Goal: Task Accomplishment & Management: Use online tool/utility

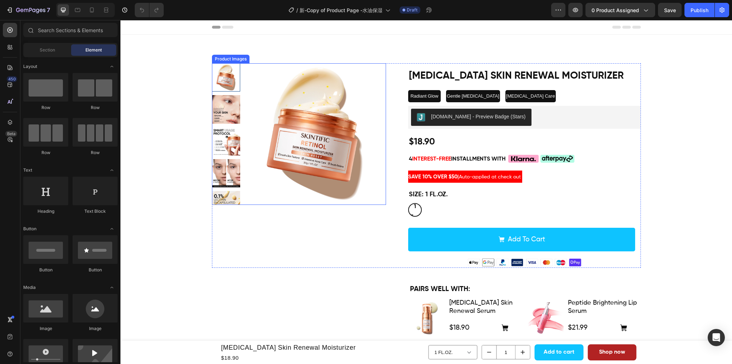
click at [260, 168] on img at bounding box center [314, 133] width 141 height 141
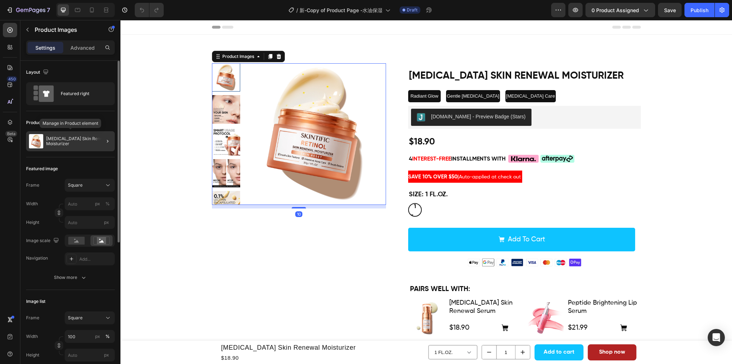
click at [56, 146] on p "[MEDICAL_DATA] Skin Renewal Moisturizer" at bounding box center [79, 141] width 66 height 10
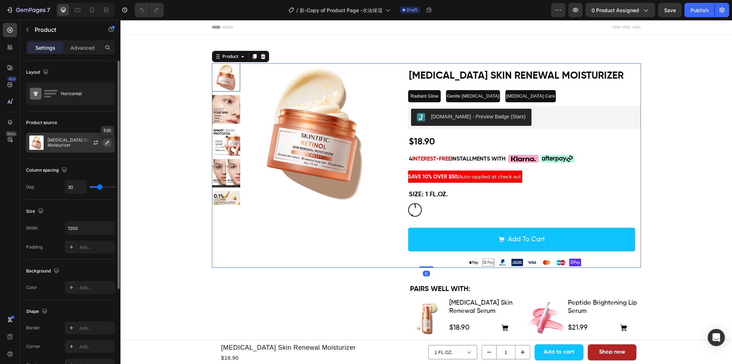
click at [107, 143] on icon "button" at bounding box center [107, 143] width 6 height 6
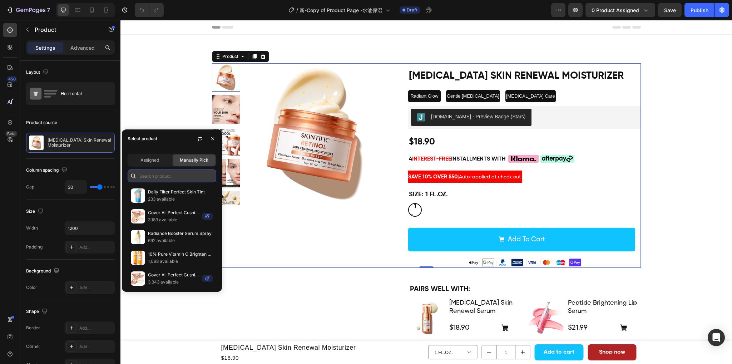
click at [157, 173] on input "text" at bounding box center [172, 175] width 89 height 13
click at [180, 239] on p "692 available" at bounding box center [180, 240] width 65 height 7
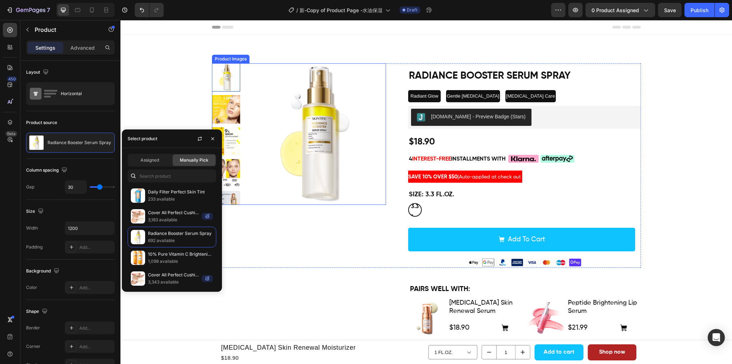
click at [270, 169] on img at bounding box center [314, 133] width 141 height 141
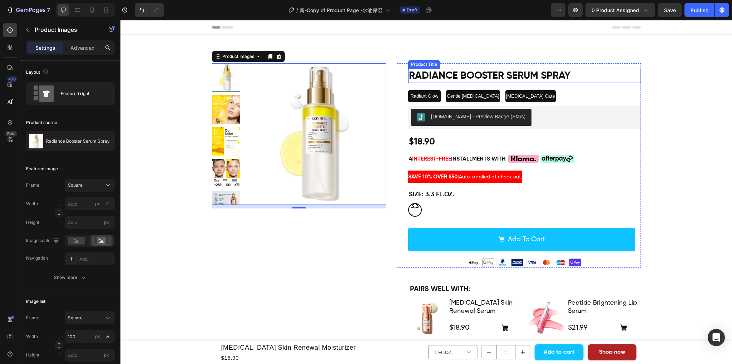
click at [498, 71] on h1 "Radiance Booster Serum Spray" at bounding box center [524, 76] width 233 height 14
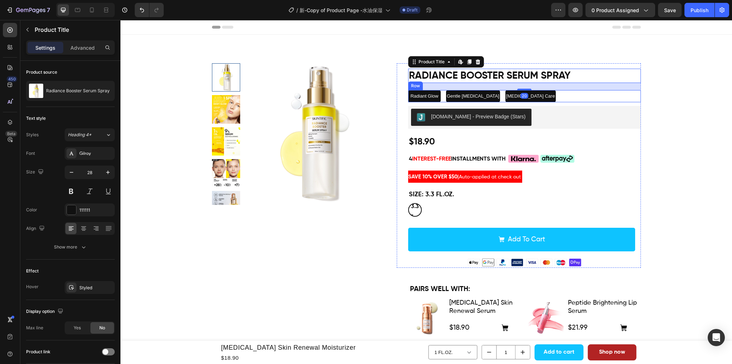
click at [579, 101] on div "Radiant Glow Text Block Gentle [MEDICAL_DATA] Text Block [MEDICAL_DATA] Care Te…" at bounding box center [524, 96] width 233 height 12
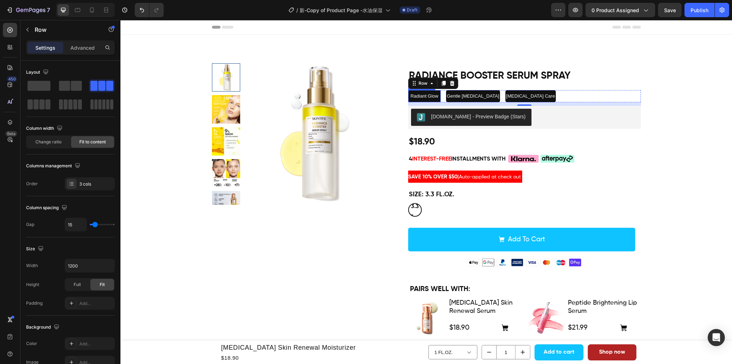
click at [426, 95] on span "Radiant Glow" at bounding box center [424, 95] width 28 height 5
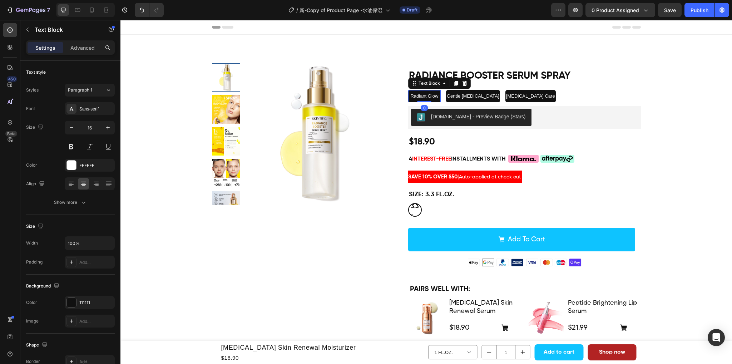
click at [436, 98] on p "Radiant Glow" at bounding box center [424, 96] width 31 height 11
drag, startPoint x: 436, startPoint y: 95, endPoint x: 409, endPoint y: 98, distance: 27.2
click at [409, 98] on p "Radiant Glow" at bounding box center [424, 96] width 31 height 11
click at [471, 96] on span "Gentle [MEDICAL_DATA]" at bounding box center [482, 95] width 53 height 5
drag, startPoint x: 484, startPoint y: 96, endPoint x: 454, endPoint y: 95, distance: 29.7
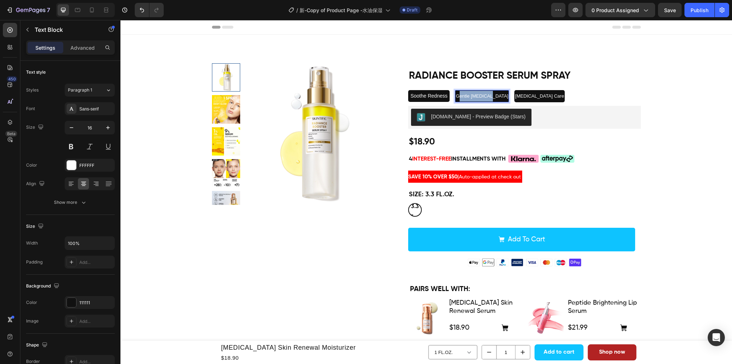
click at [456, 95] on span "Gentle [MEDICAL_DATA]" at bounding box center [482, 95] width 53 height 5
click at [525, 93] on span "[MEDICAL_DATA] Care" at bounding box center [524, 95] width 49 height 5
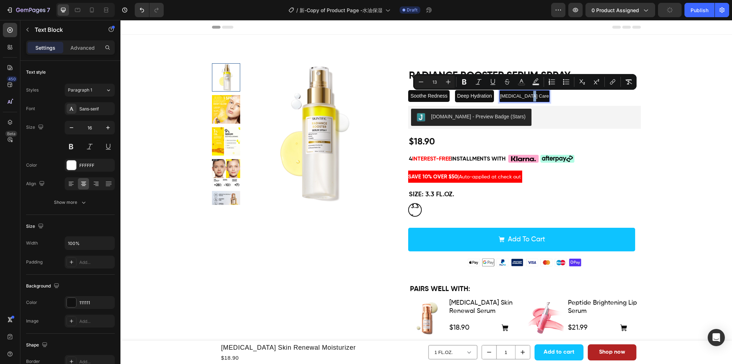
click at [533, 97] on span "[MEDICAL_DATA] Care" at bounding box center [524, 95] width 49 height 5
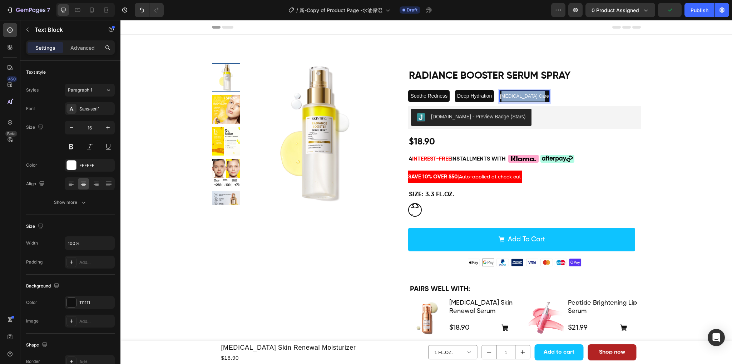
drag, startPoint x: 535, startPoint y: 98, endPoint x: 499, endPoint y: 98, distance: 35.0
click at [500, 98] on span "[MEDICAL_DATA] Care" at bounding box center [524, 95] width 49 height 5
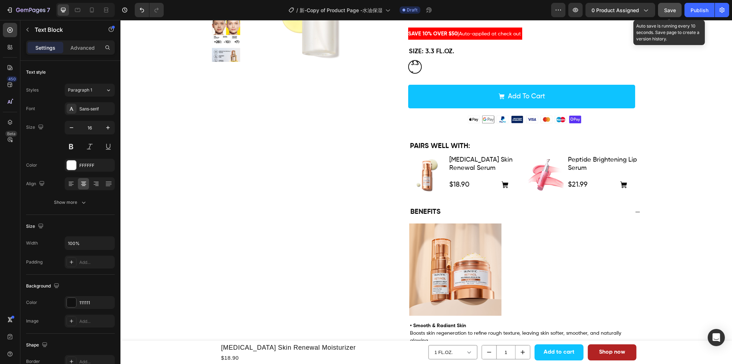
click at [671, 10] on span "Save" at bounding box center [670, 10] width 12 height 6
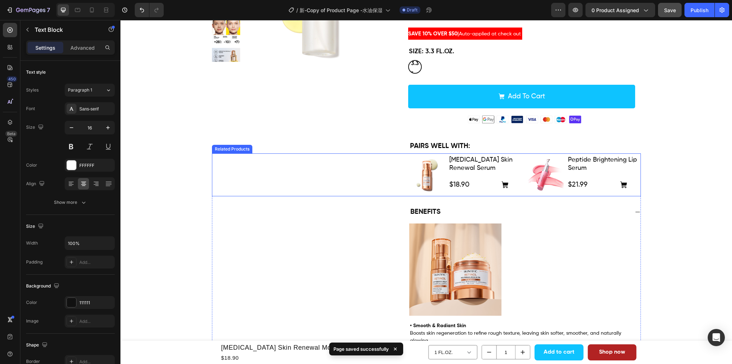
click at [245, 177] on div "Product Images [MEDICAL_DATA] Skin Renewal Serum Product Title $18.90 Product P…" at bounding box center [426, 174] width 429 height 43
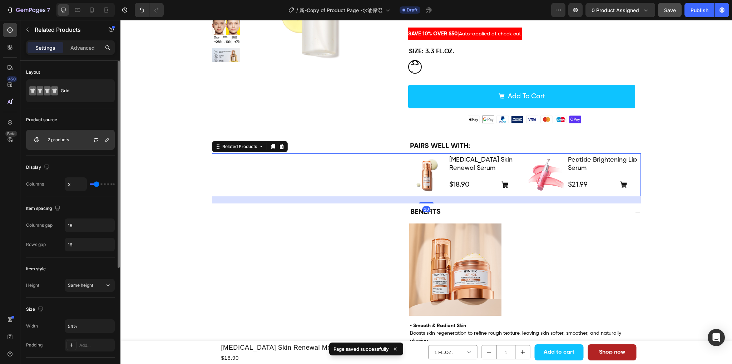
click at [63, 138] on p "2 products" at bounding box center [58, 139] width 21 height 5
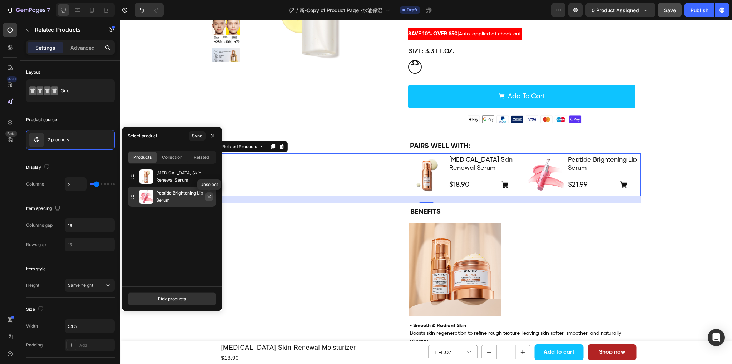
click at [205, 195] on button "button" at bounding box center [209, 196] width 9 height 9
click at [208, 196] on icon "button" at bounding box center [209, 196] width 3 height 3
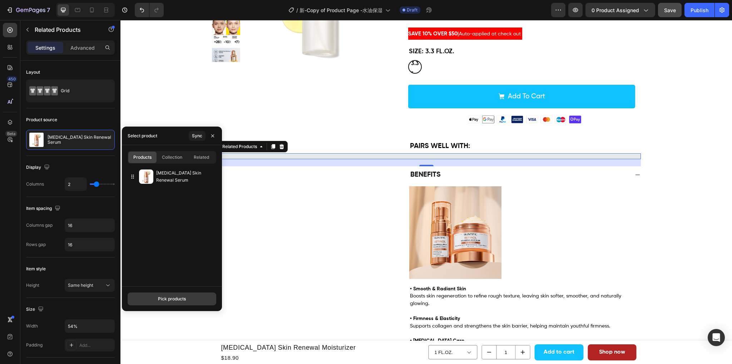
click at [158, 299] on div "Pick products" at bounding box center [172, 298] width 28 height 6
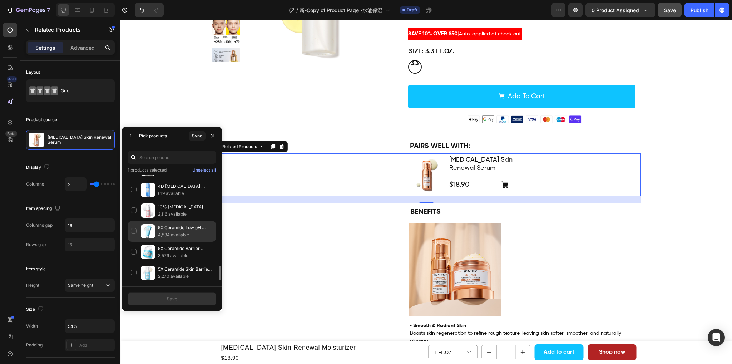
scroll to position [727, 0]
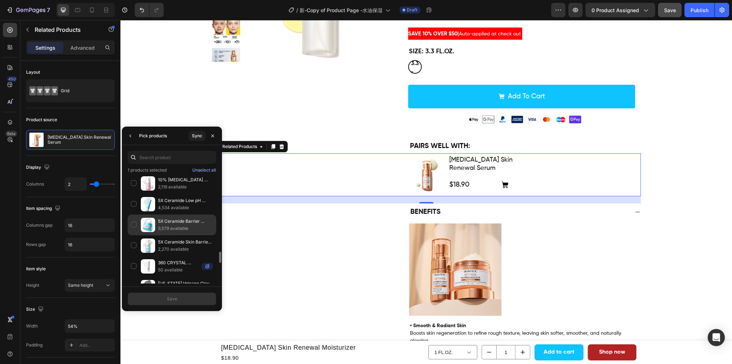
click at [134, 220] on div "5X Ceramide Barrier Repair Moisture Gel 3,579 available" at bounding box center [172, 224] width 89 height 21
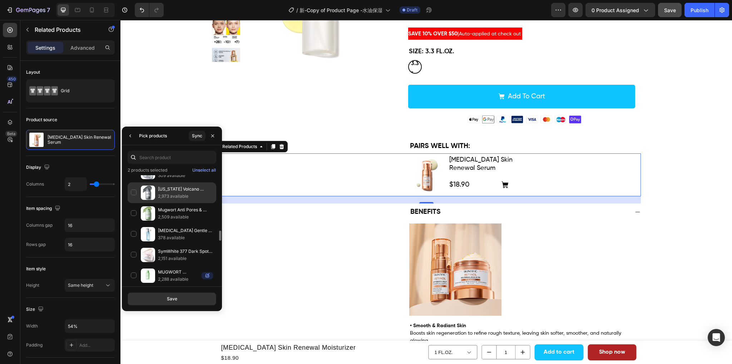
scroll to position [952, 0]
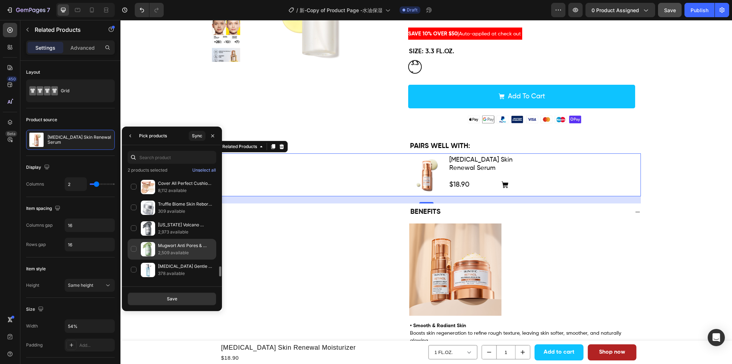
click at [134, 241] on div "Mugwort Anti Pores & Acne Clay Mask Stick 2,509 available" at bounding box center [172, 249] width 89 height 21
click at [167, 302] on button "Save" at bounding box center [172, 298] width 89 height 13
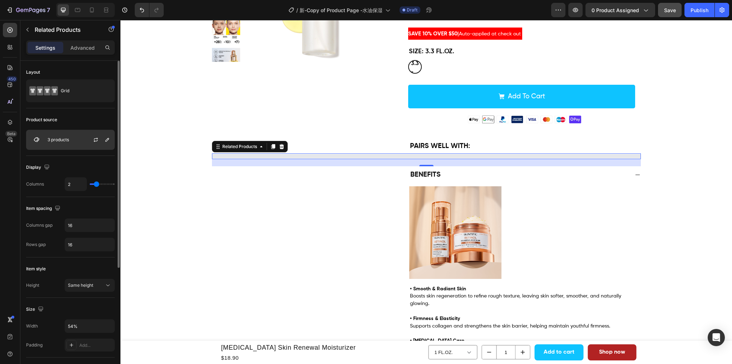
click at [71, 135] on div "3 products" at bounding box center [70, 140] width 89 height 20
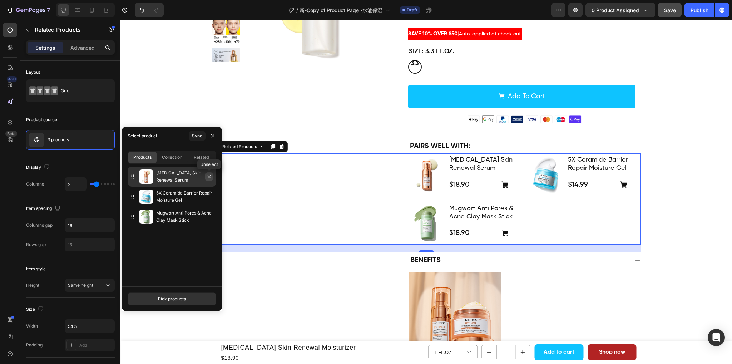
click at [211, 176] on icon "button" at bounding box center [209, 177] width 6 height 6
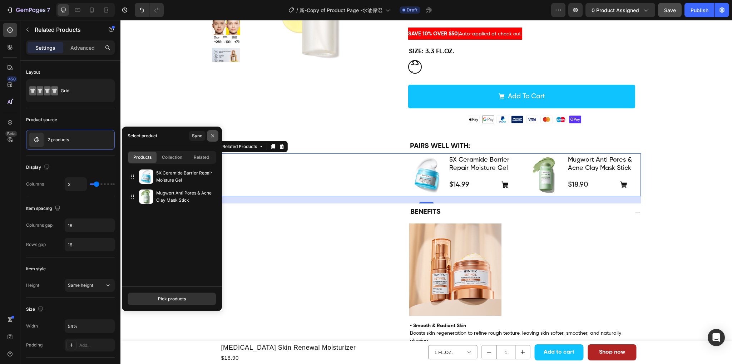
click at [211, 135] on icon "button" at bounding box center [212, 135] width 3 height 3
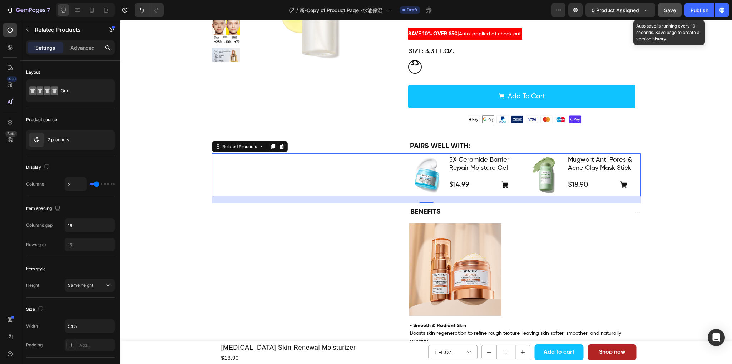
click at [666, 9] on span "Save" at bounding box center [670, 10] width 12 height 6
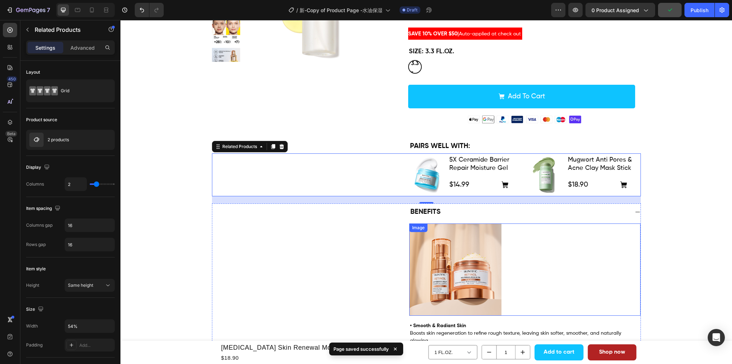
click at [528, 264] on div at bounding box center [524, 269] width 231 height 93
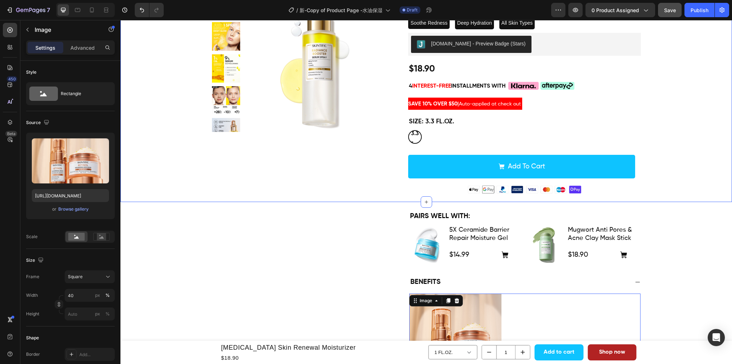
scroll to position [143, 0]
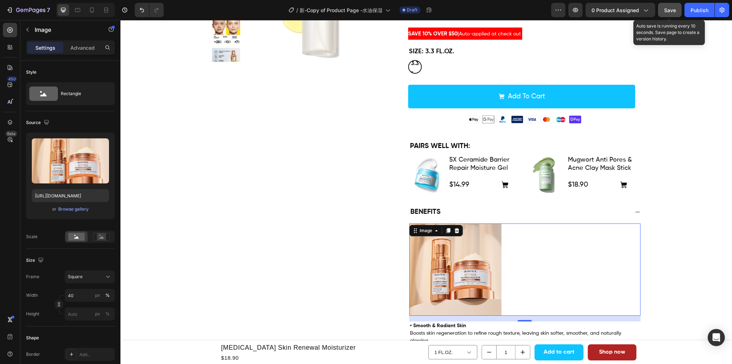
click at [664, 13] on div "Save" at bounding box center [670, 10] width 12 height 8
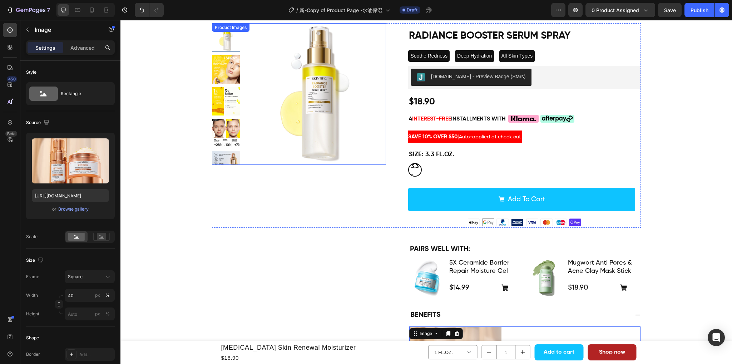
scroll to position [0, 0]
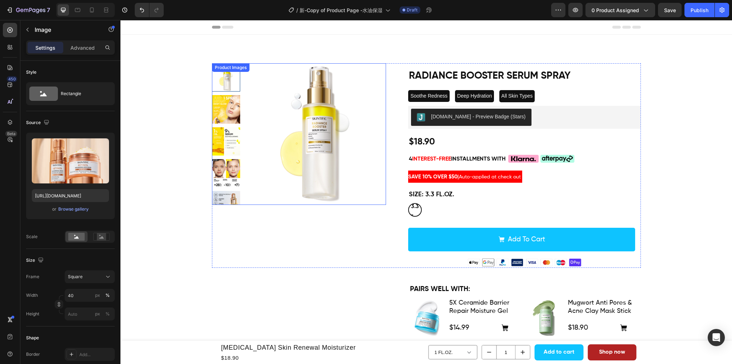
click at [266, 118] on img at bounding box center [314, 133] width 141 height 141
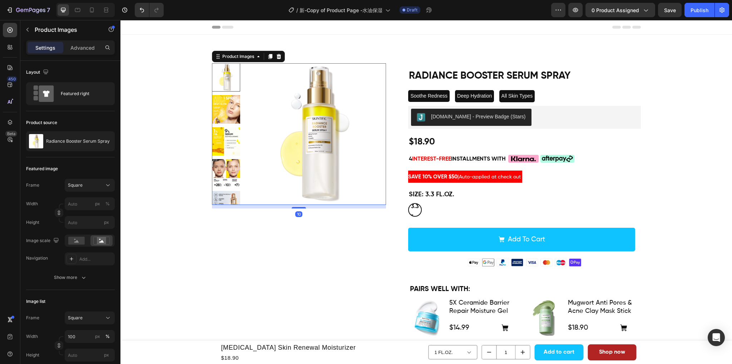
click at [219, 112] on img at bounding box center [226, 109] width 28 height 28
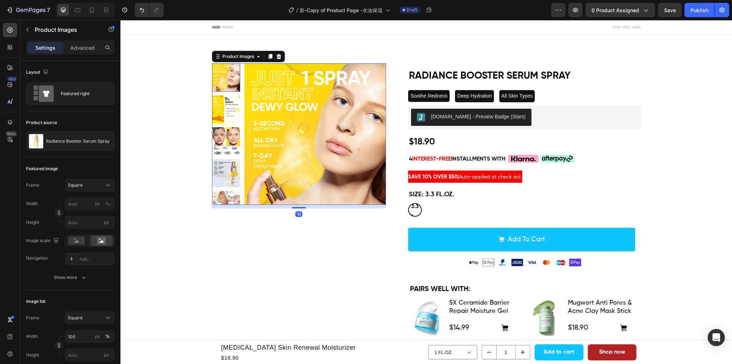
click at [223, 113] on img at bounding box center [226, 109] width 28 height 28
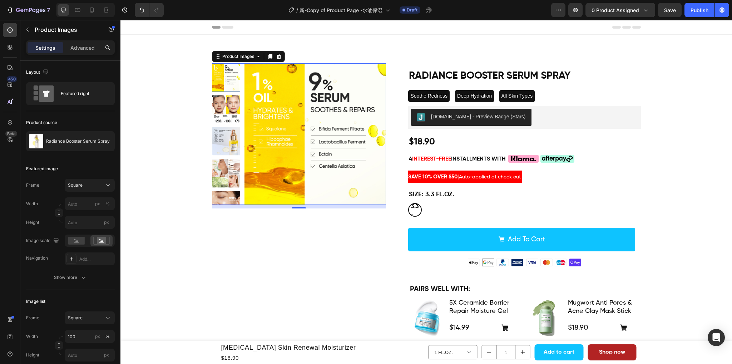
click at [227, 142] on img at bounding box center [226, 141] width 28 height 28
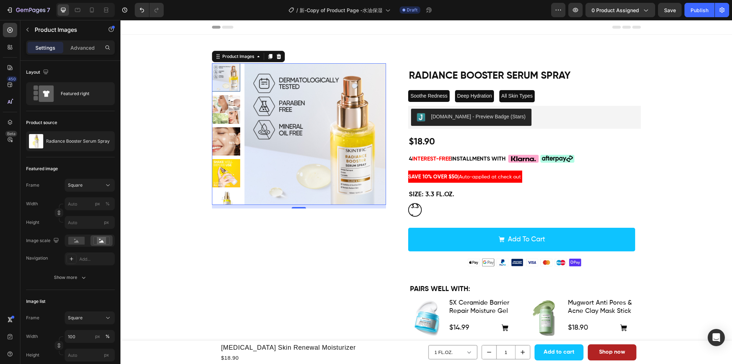
click at [227, 161] on img at bounding box center [226, 173] width 28 height 28
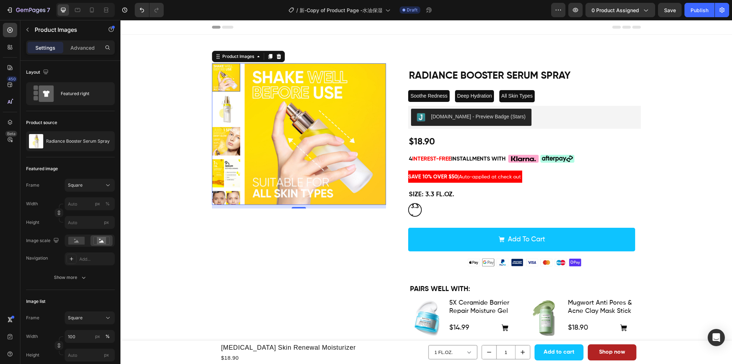
click at [223, 144] on img at bounding box center [226, 141] width 28 height 28
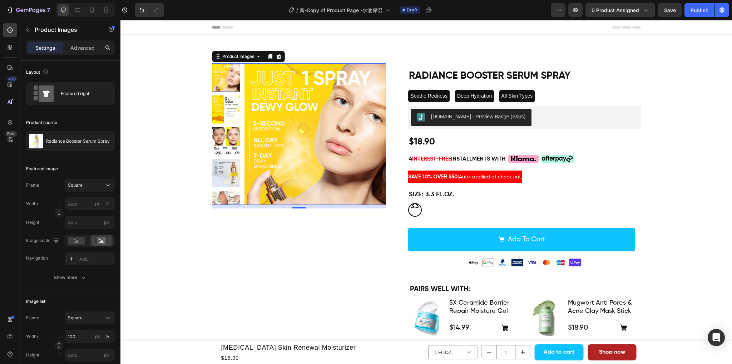
click at [225, 169] on img at bounding box center [226, 173] width 28 height 28
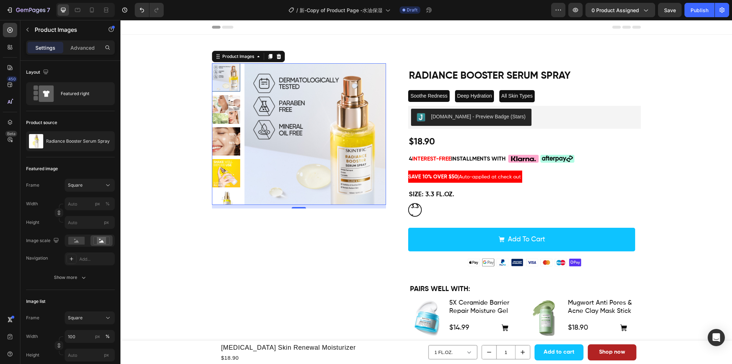
click at [226, 173] on img at bounding box center [226, 173] width 28 height 28
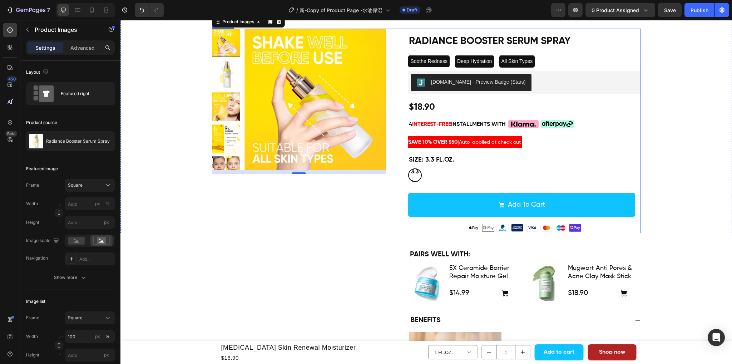
scroll to position [36, 0]
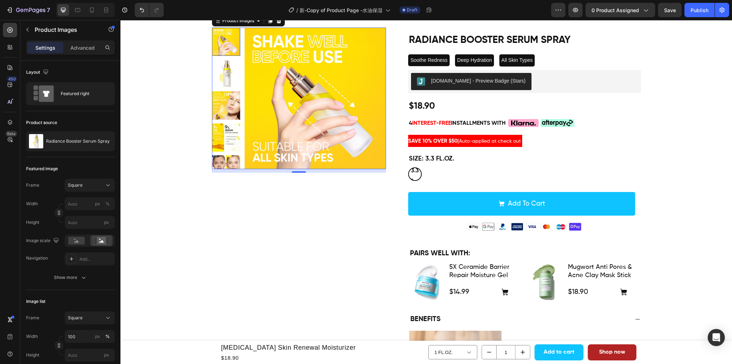
click at [223, 69] on img at bounding box center [226, 73] width 28 height 28
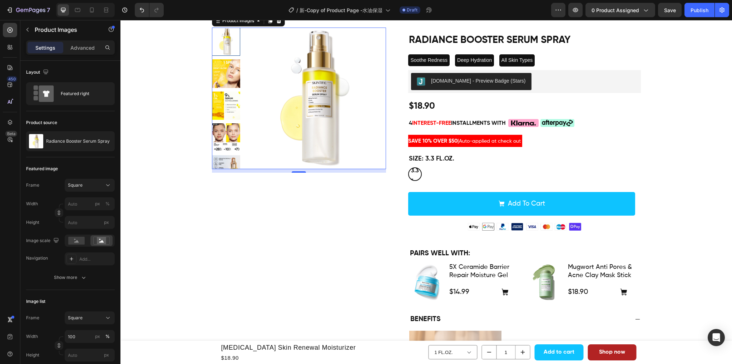
click at [232, 123] on div at bounding box center [226, 98] width 28 height 141
click at [230, 133] on img at bounding box center [226, 137] width 28 height 28
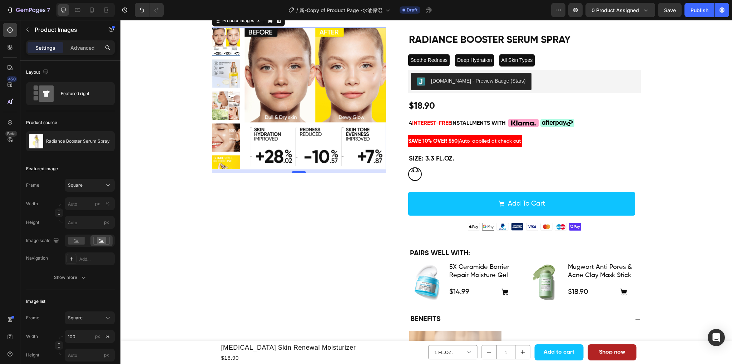
click at [225, 155] on img at bounding box center [226, 169] width 28 height 28
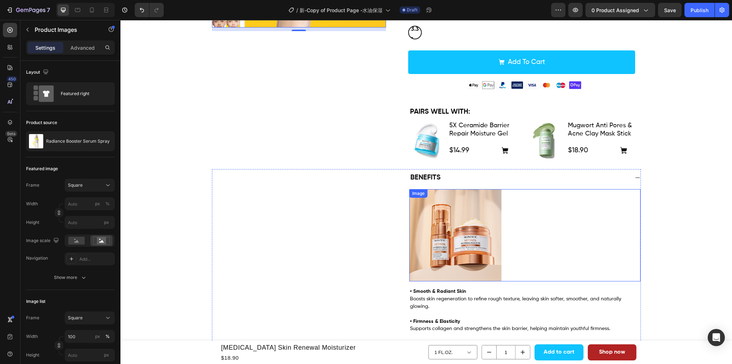
scroll to position [179, 0]
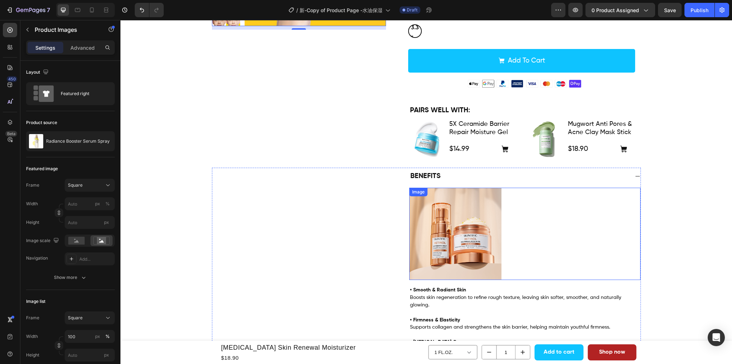
click at [460, 217] on img at bounding box center [455, 234] width 93 height 93
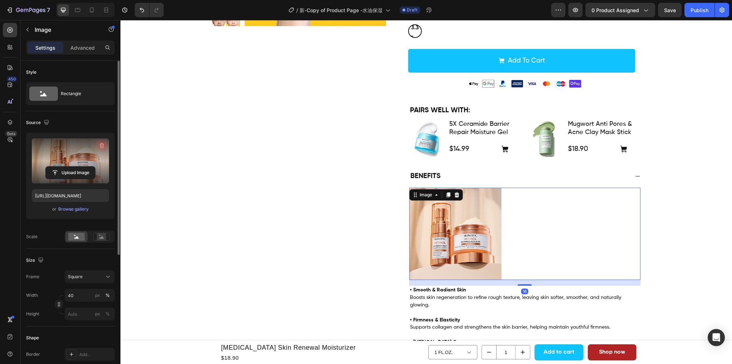
click at [100, 144] on icon "button" at bounding box center [101, 145] width 7 height 7
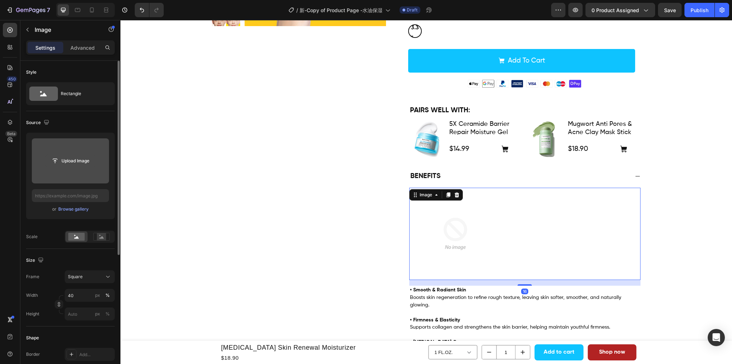
click at [70, 162] on input "file" at bounding box center [70, 161] width 49 height 12
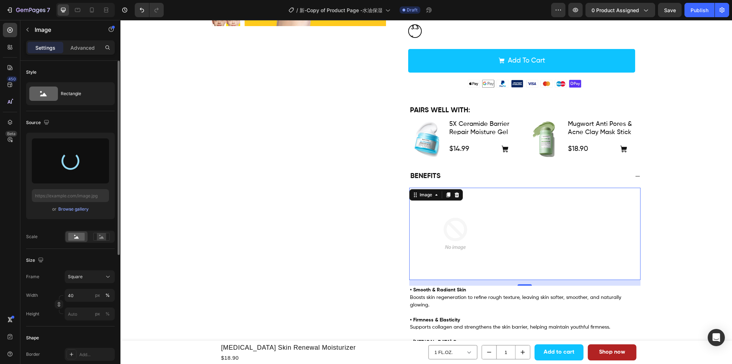
type input "[URL][DOMAIN_NAME]"
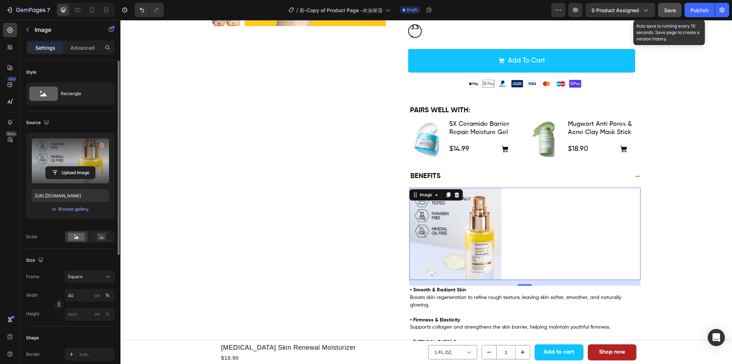
click at [670, 8] on span "Save" at bounding box center [670, 10] width 12 height 6
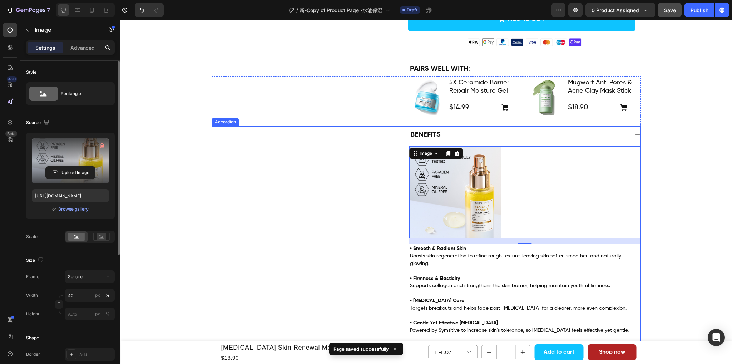
scroll to position [250, 0]
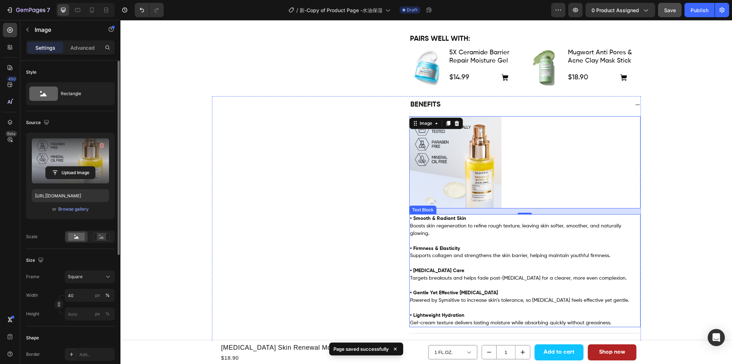
click at [471, 235] on p "• Smooth & Radiant Skin Boosts skin regeneration to refine rough texture, leavi…" at bounding box center [525, 226] width 230 height 22
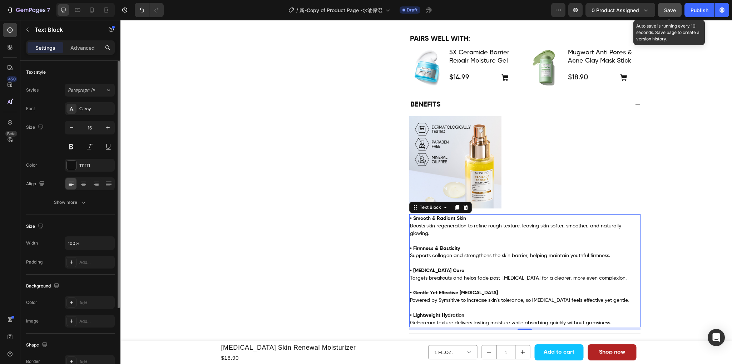
click at [667, 13] on div "Save" at bounding box center [670, 10] width 12 height 8
click at [672, 10] on span "Save" at bounding box center [670, 10] width 12 height 6
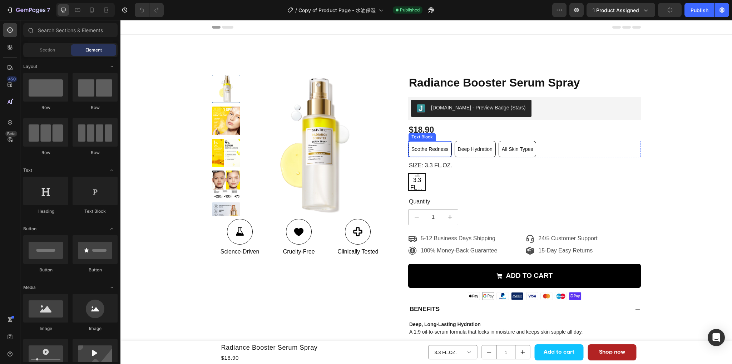
click at [426, 150] on span "Soothe Redness" at bounding box center [429, 149] width 37 height 6
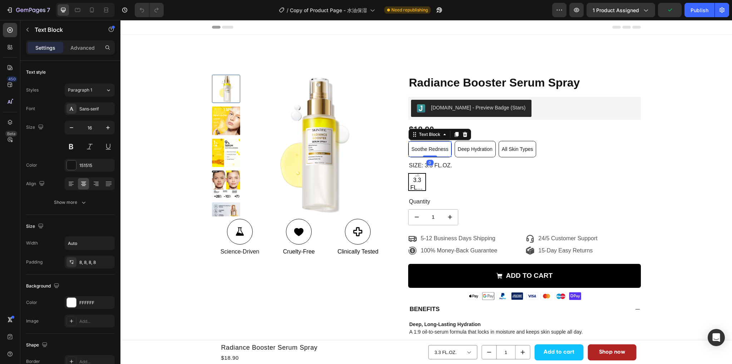
click at [431, 151] on span "Soothe Redness" at bounding box center [429, 149] width 37 height 6
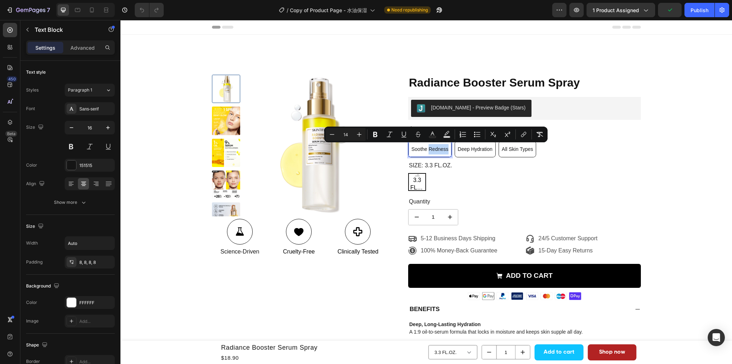
click at [441, 149] on span "Soothe Redness" at bounding box center [429, 149] width 37 height 6
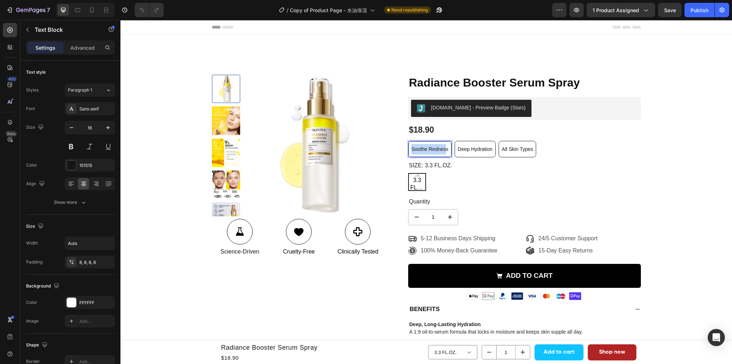
drag, startPoint x: 444, startPoint y: 149, endPoint x: 409, endPoint y: 149, distance: 35.0
click at [411, 149] on span "Soothe Redness" at bounding box center [429, 149] width 37 height 6
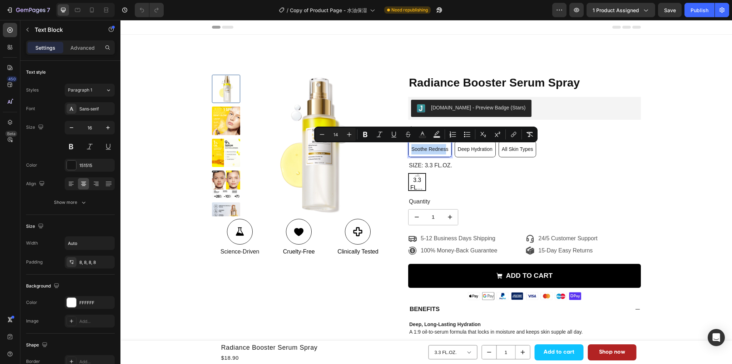
click at [428, 149] on span "Soothe Redness" at bounding box center [429, 149] width 37 height 6
drag, startPoint x: 445, startPoint y: 150, endPoint x: 406, endPoint y: 151, distance: 39.7
click at [408, 151] on div "Soothe Redness" at bounding box center [429, 149] width 43 height 16
copy span "Soothe Redness"
click at [480, 150] on span "Deep Hydration" at bounding box center [475, 149] width 35 height 6
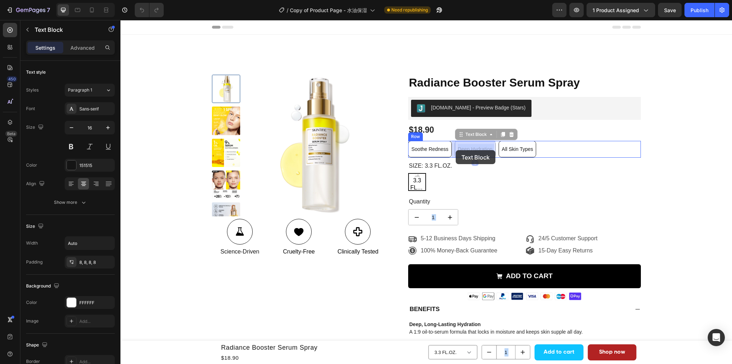
drag, startPoint x: 491, startPoint y: 148, endPoint x: 456, endPoint y: 150, distance: 35.1
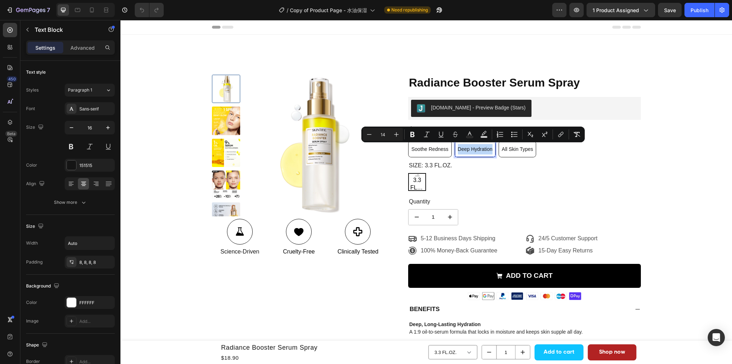
drag, startPoint x: 490, startPoint y: 150, endPoint x: 455, endPoint y: 150, distance: 35.4
click at [458, 150] on span "Deep Hydration" at bounding box center [475, 149] width 35 height 6
copy span "Deep Hydration"
click at [515, 149] on span "All Skin Types" at bounding box center [517, 149] width 31 height 6
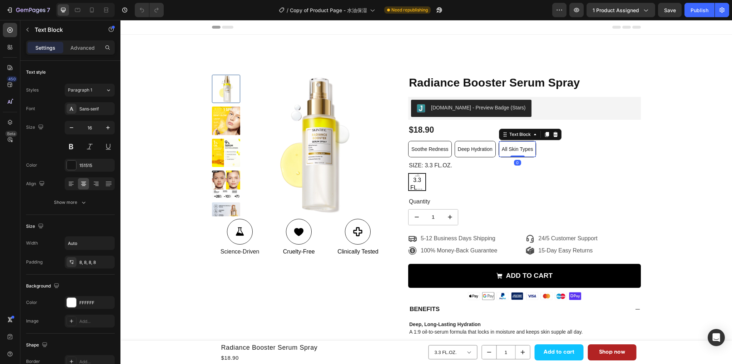
click at [524, 151] on span "All Skin Types" at bounding box center [517, 149] width 31 height 6
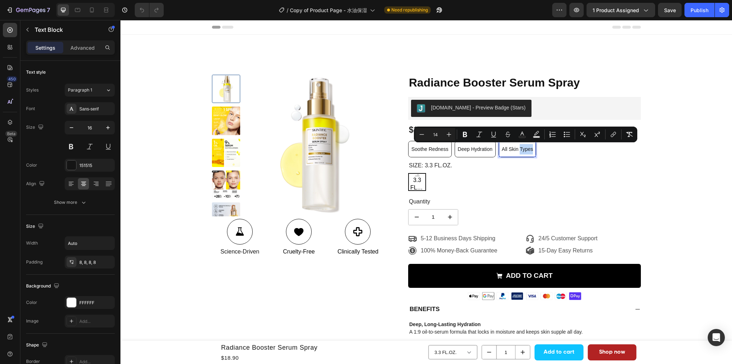
click at [529, 149] on span "All Skin Types" at bounding box center [517, 149] width 31 height 6
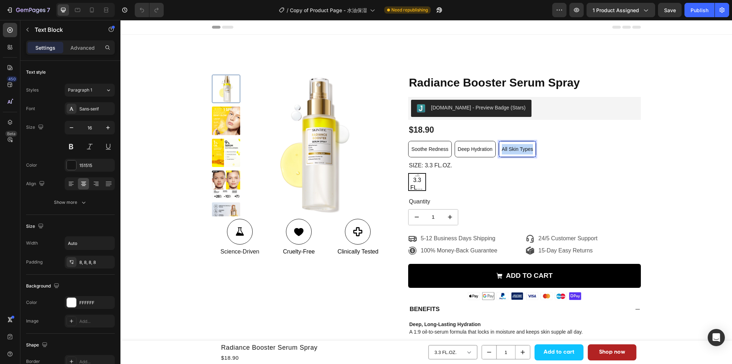
drag, startPoint x: 532, startPoint y: 149, endPoint x: 501, endPoint y: 146, distance: 31.2
click at [502, 146] on span "All Skin Types" at bounding box center [517, 149] width 31 height 6
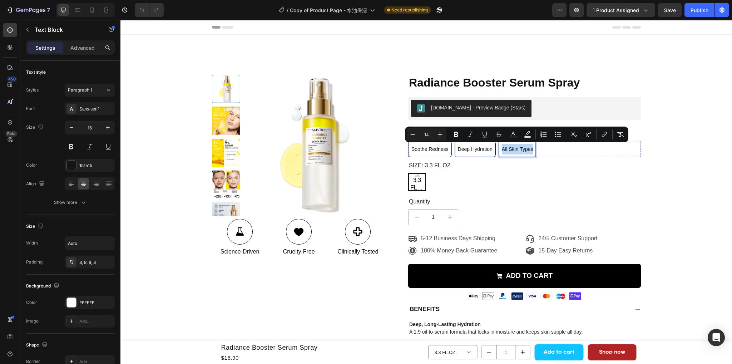
copy span "All Skin Types"
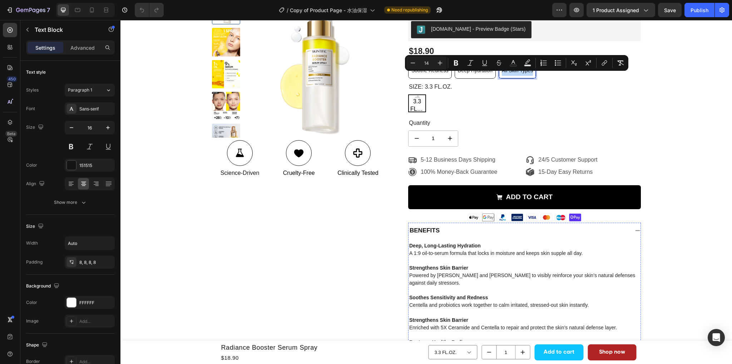
scroll to position [71, 0]
